Goal: Information Seeking & Learning: Compare options

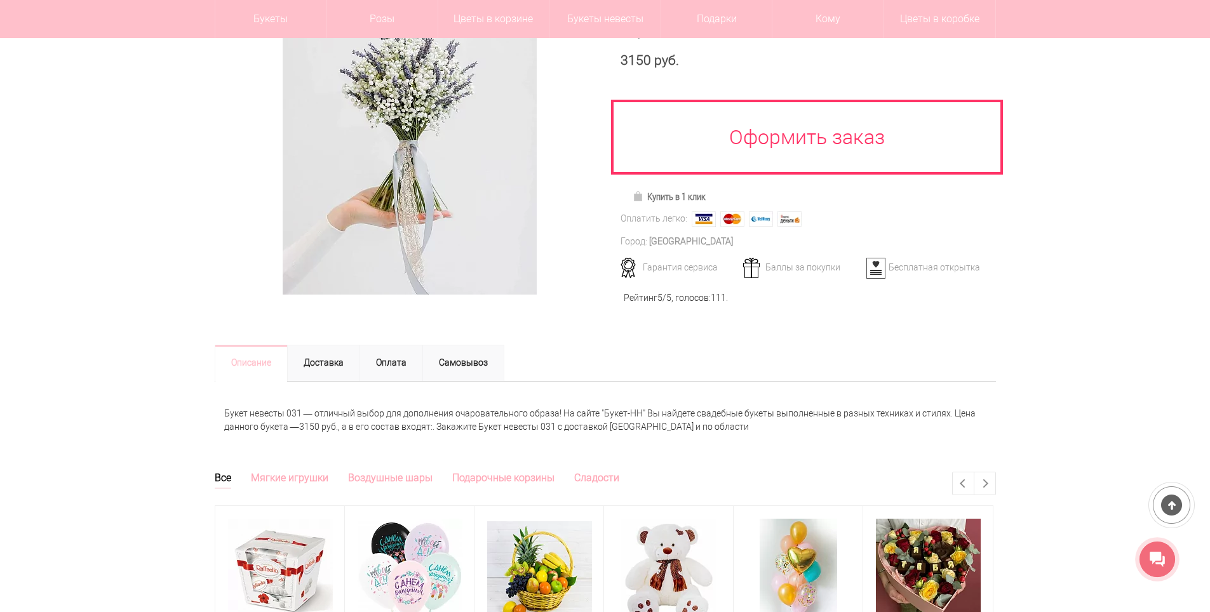
scroll to position [63, 0]
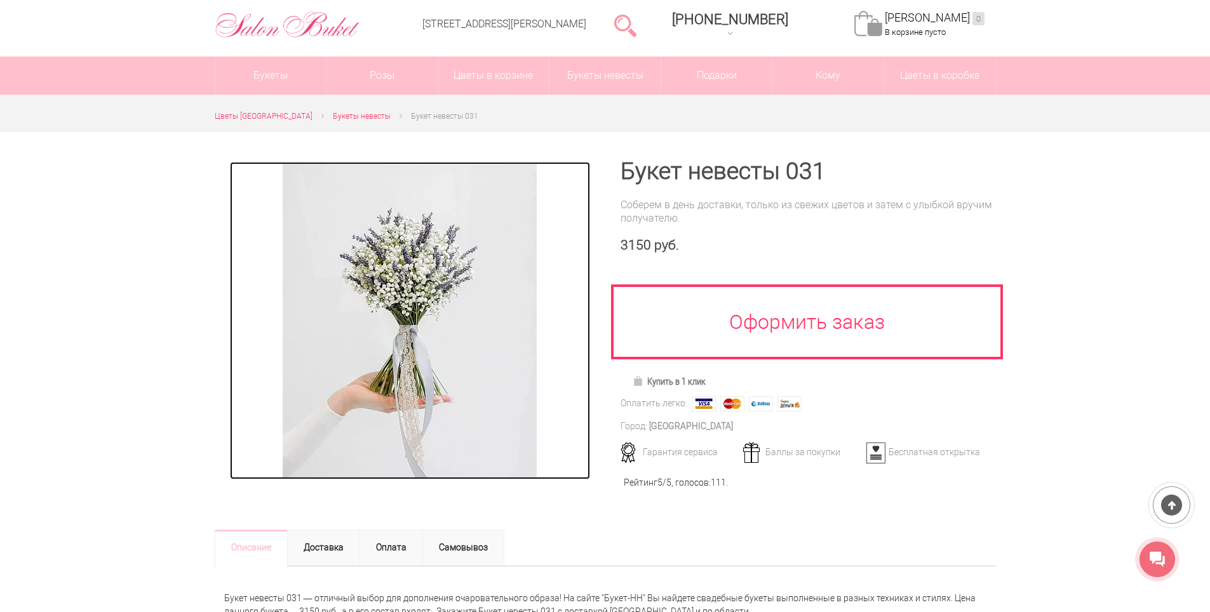
click at [437, 303] on img at bounding box center [410, 320] width 254 height 317
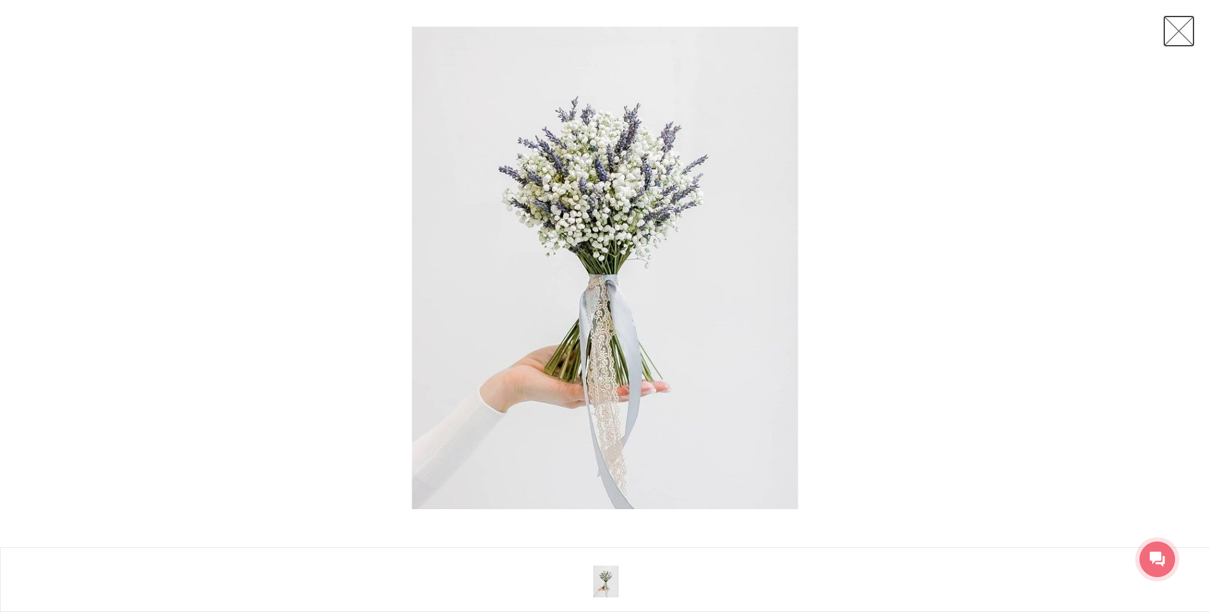
click at [1175, 28] on link at bounding box center [1179, 31] width 32 height 32
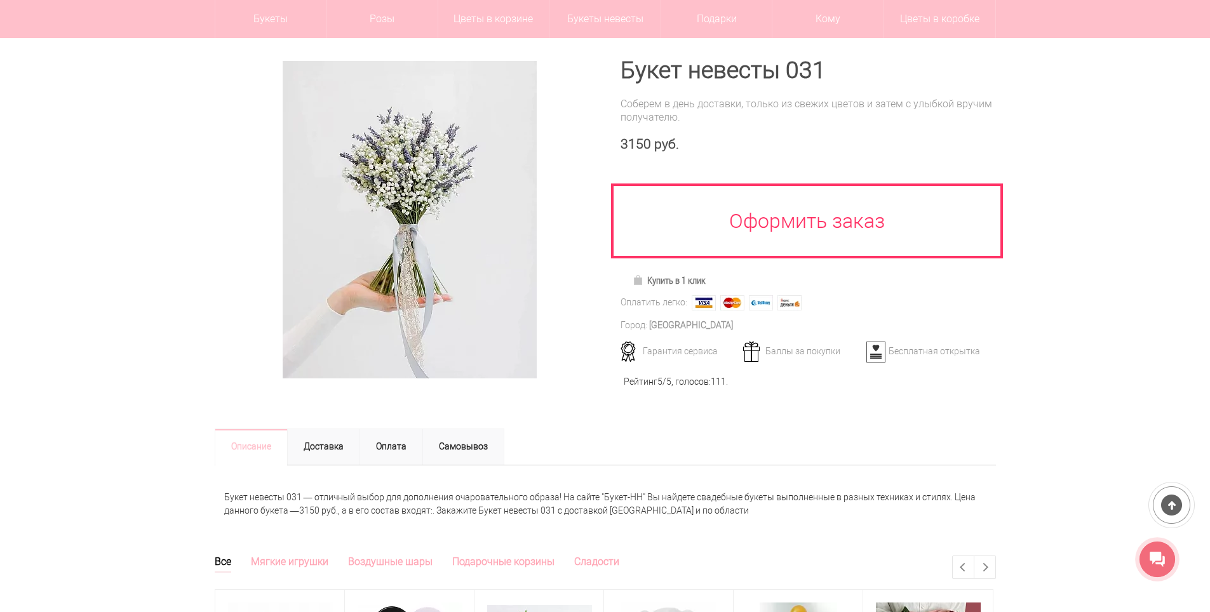
scroll to position [127, 0]
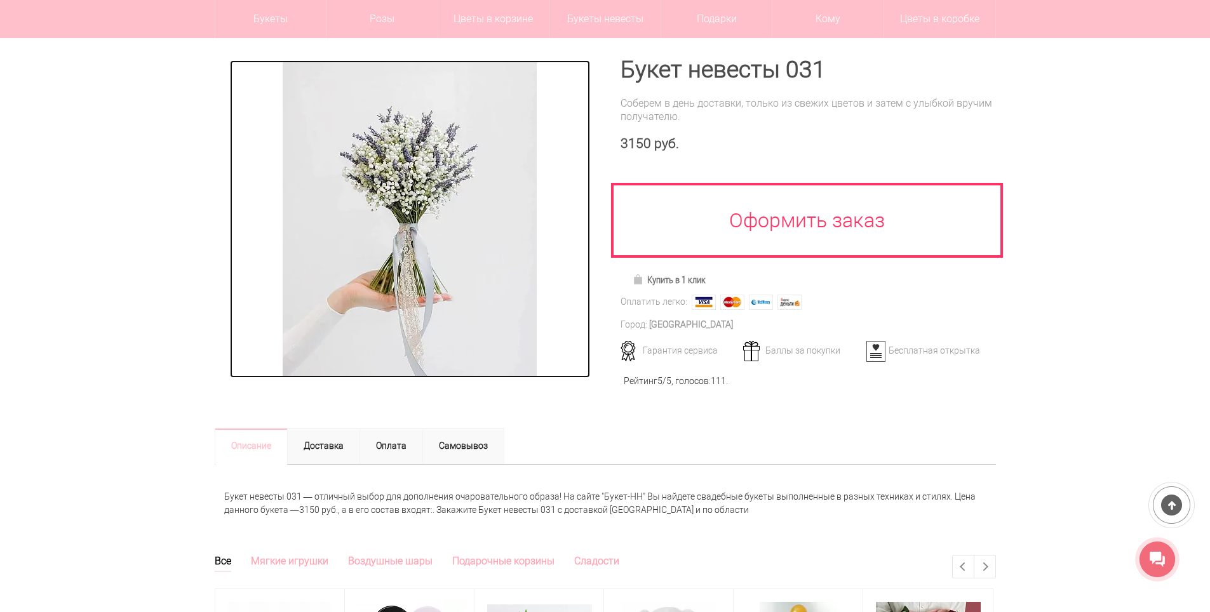
click at [442, 225] on img at bounding box center [410, 218] width 254 height 317
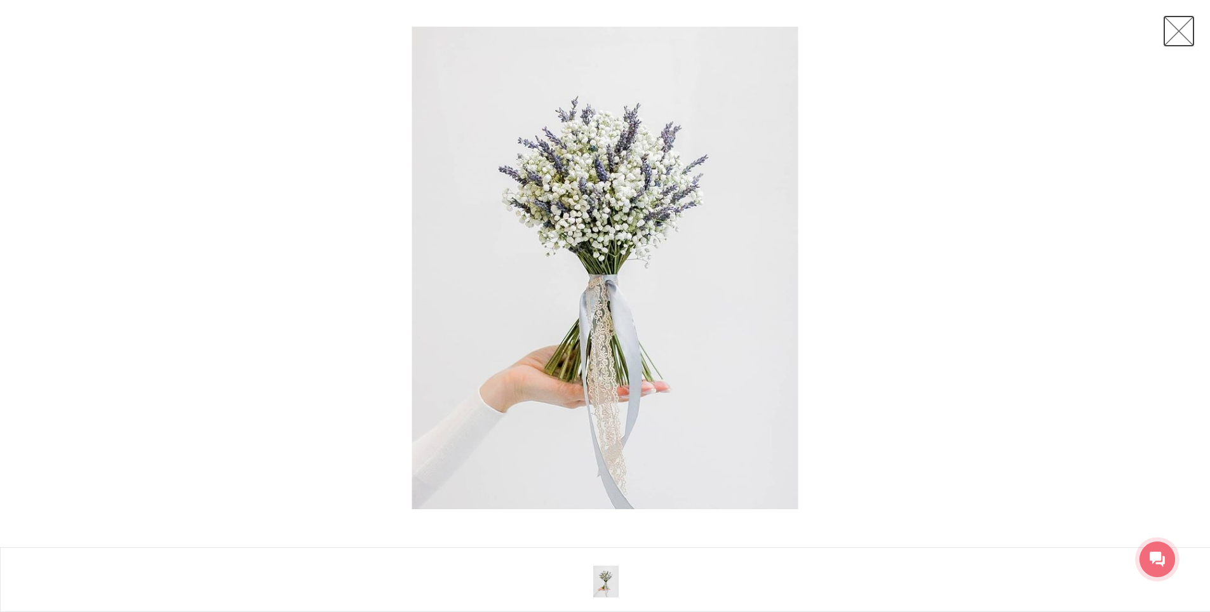
click at [1182, 30] on link at bounding box center [1179, 31] width 32 height 32
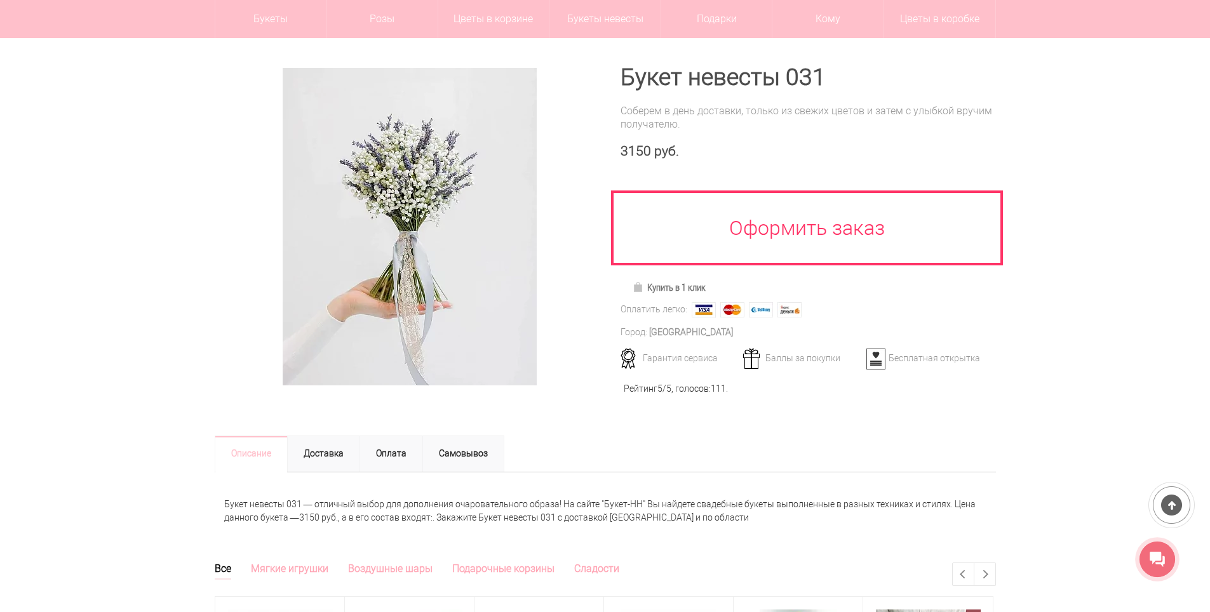
scroll to position [0, 0]
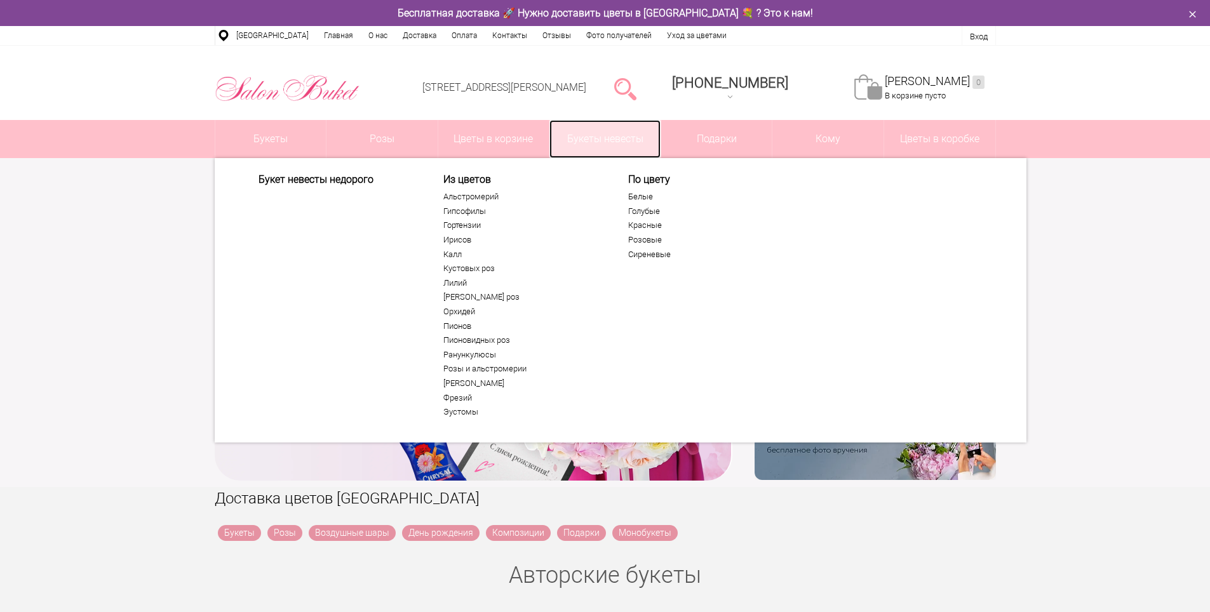
click at [608, 140] on link "Букеты невесты" at bounding box center [604, 139] width 111 height 38
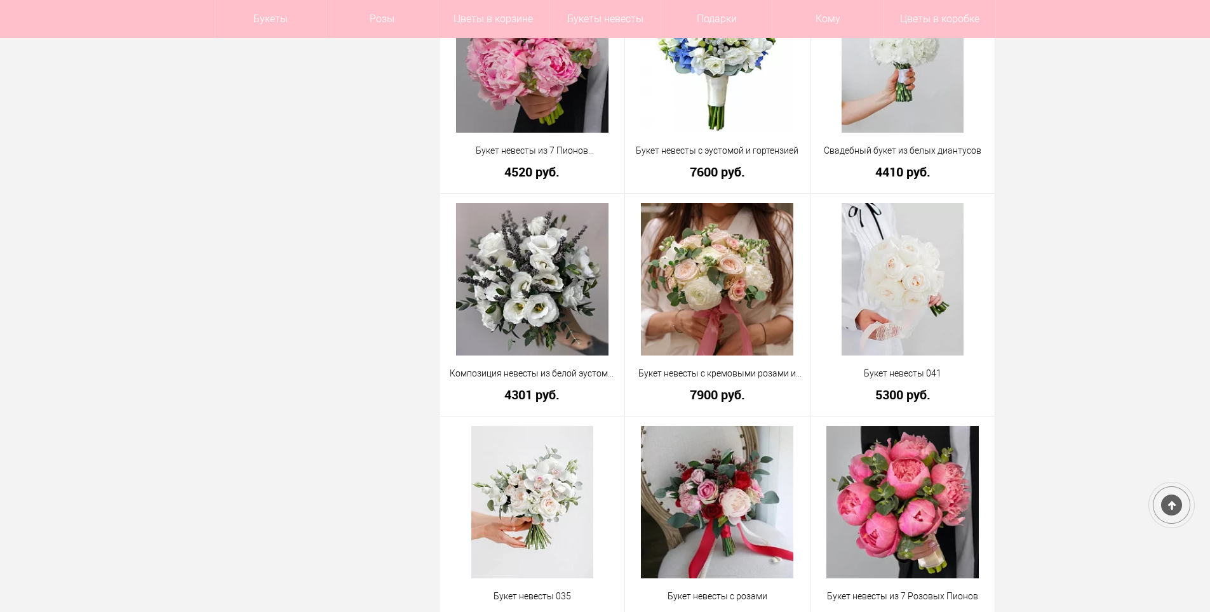
scroll to position [762, 0]
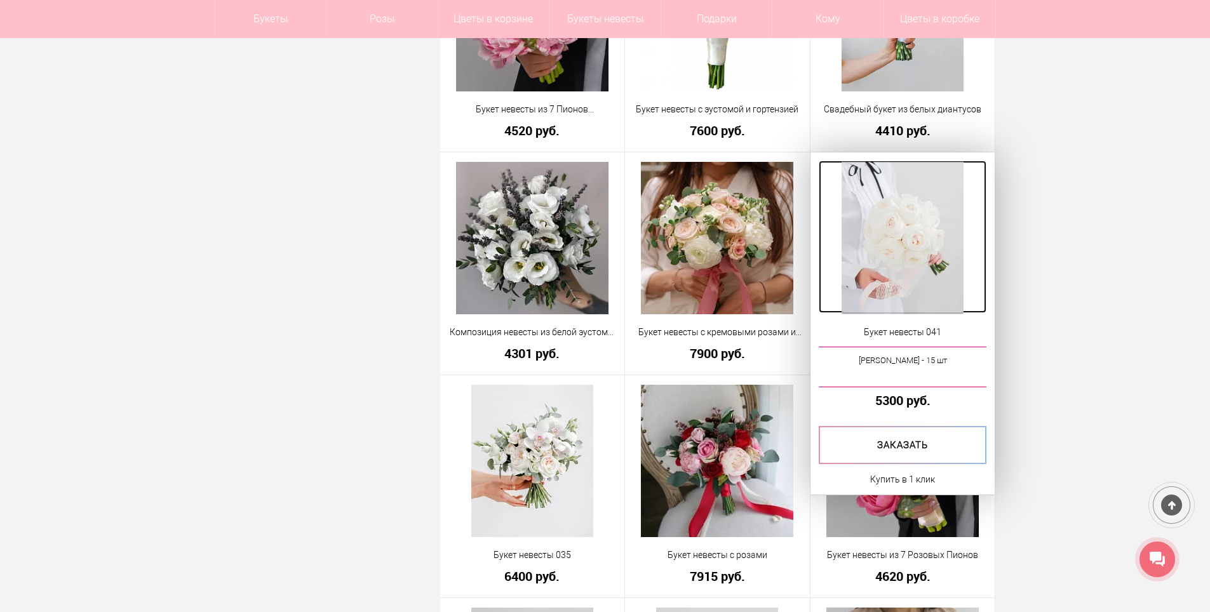
click at [868, 244] on img at bounding box center [902, 238] width 122 height 152
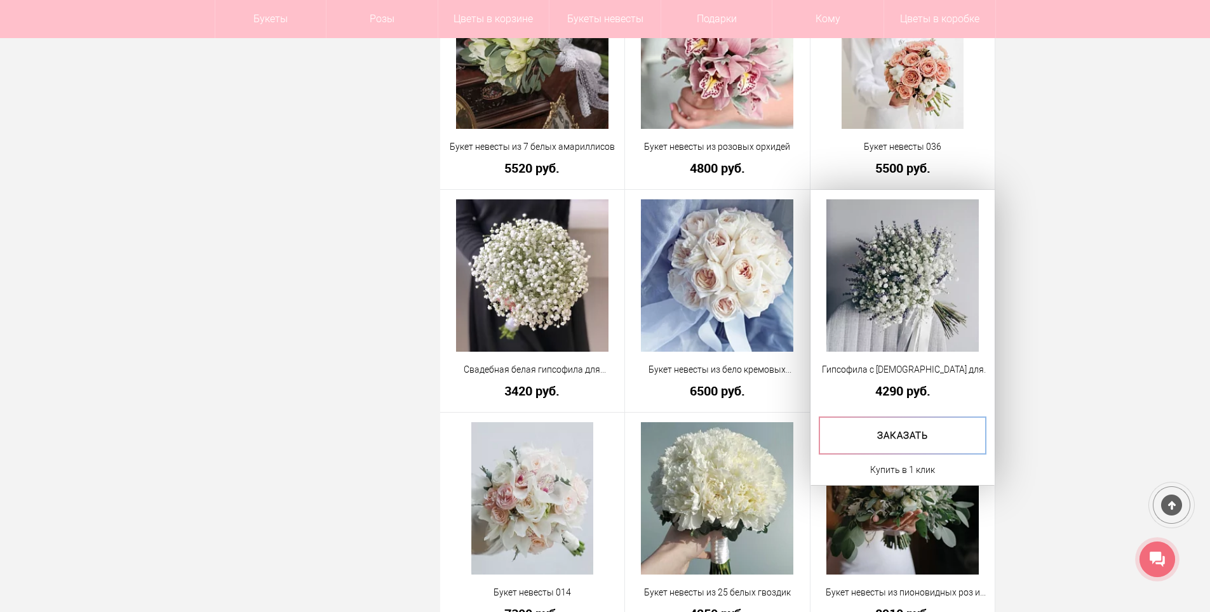
scroll to position [2514, 0]
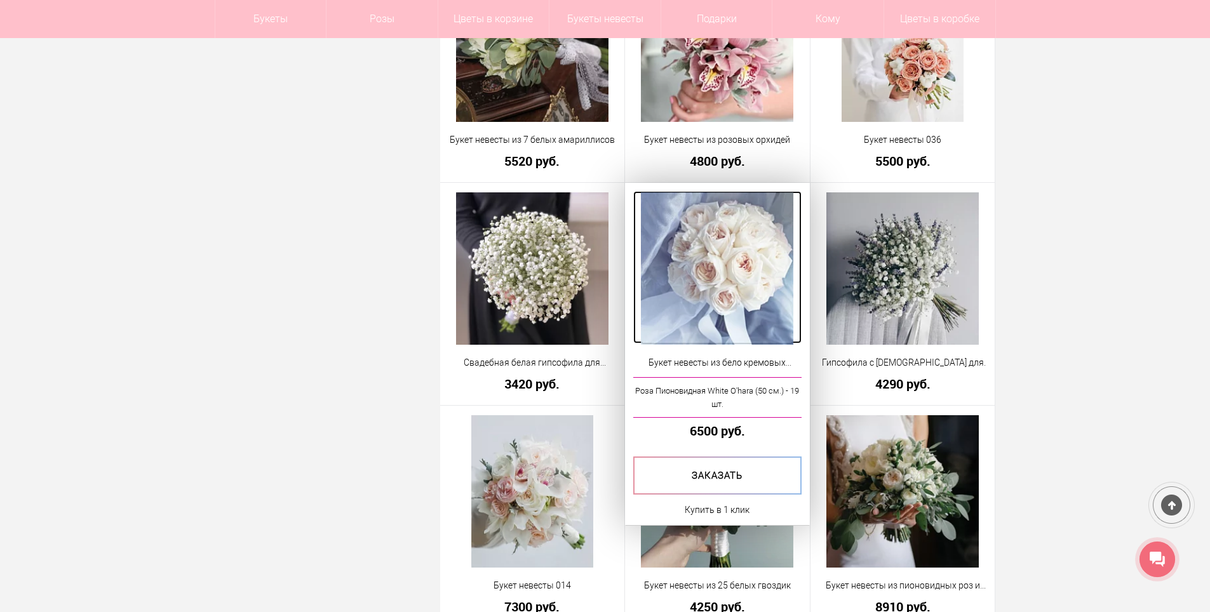
click at [761, 300] on img at bounding box center [717, 268] width 152 height 152
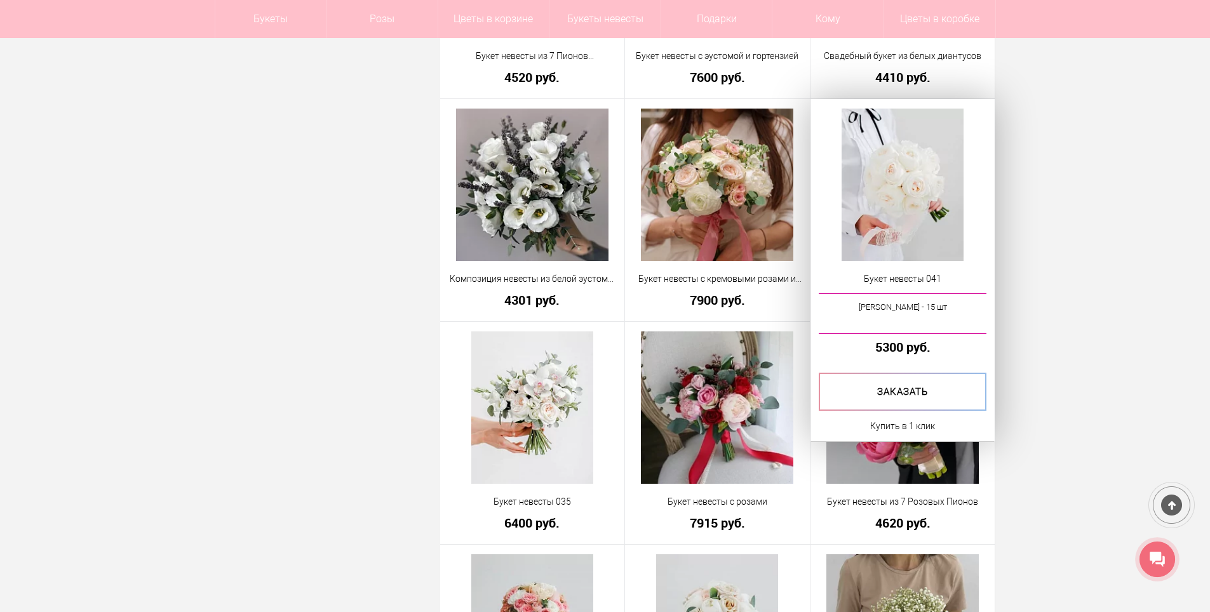
scroll to position [825, 0]
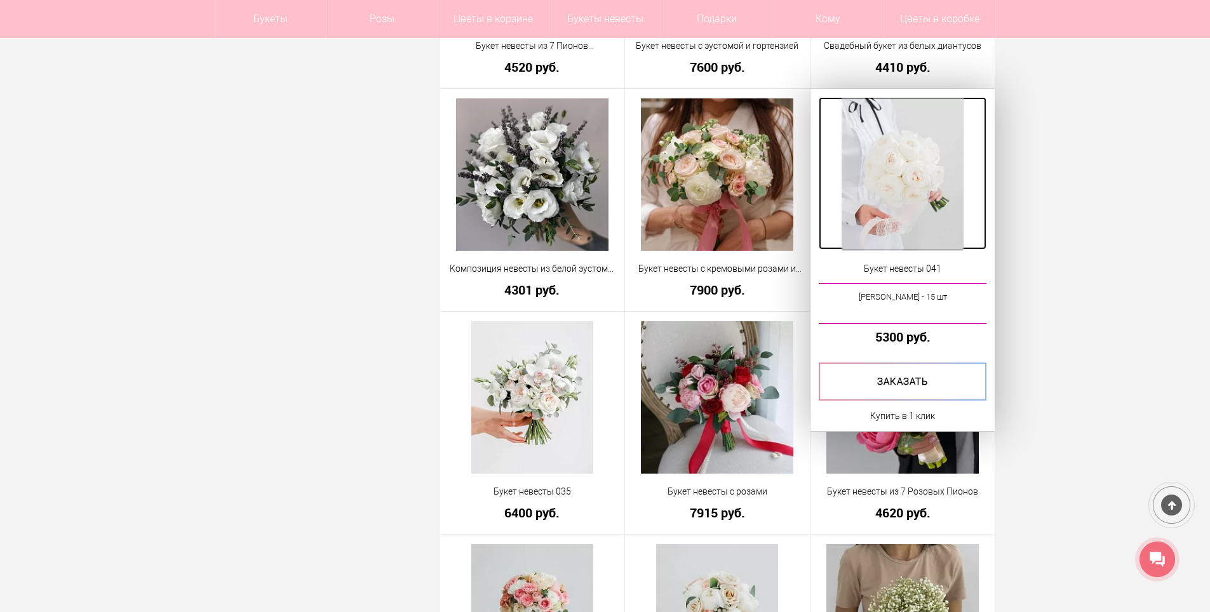
click at [860, 185] on img at bounding box center [902, 174] width 122 height 152
